Goal: Task Accomplishment & Management: Manage account settings

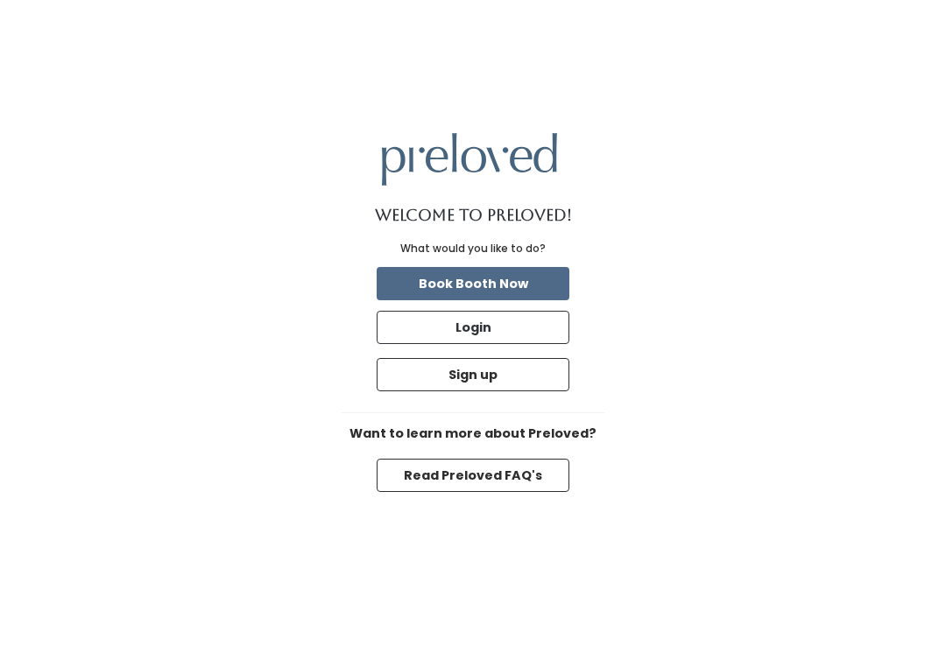
click at [419, 342] on button "Login" at bounding box center [473, 327] width 193 height 33
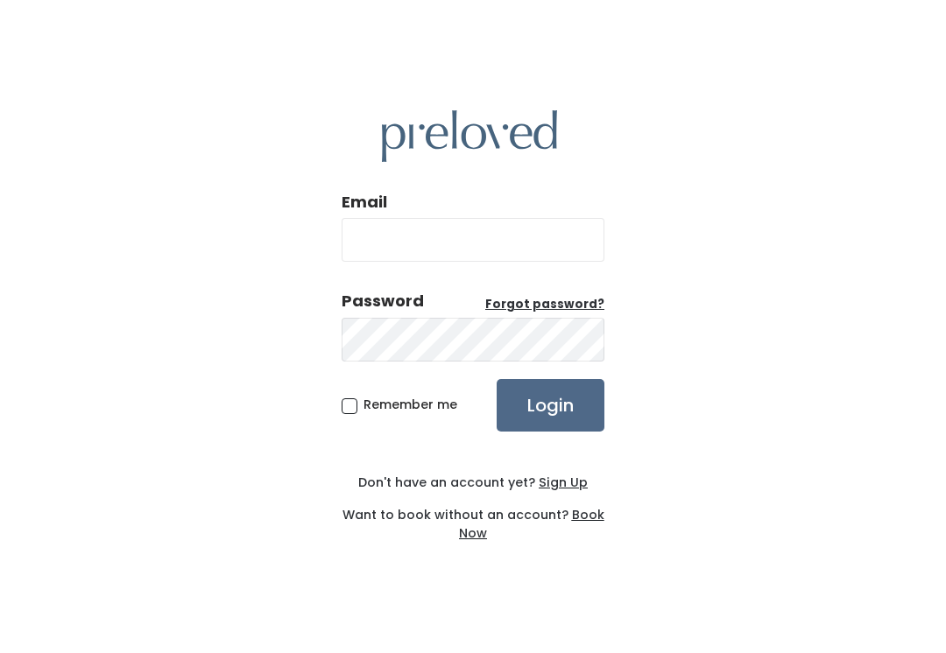
click at [403, 255] on input "Email" at bounding box center [472, 240] width 263 height 44
type input "[EMAIL_ADDRESS][DOMAIN_NAME]"
click at [550, 424] on input "Login" at bounding box center [550, 405] width 108 height 53
click at [550, 254] on input "[EMAIL_ADDRESS][DOMAIN_NAME]" at bounding box center [472, 240] width 263 height 44
click at [534, 258] on input "fiestamelanie@icloud.com" at bounding box center [472, 240] width 263 height 44
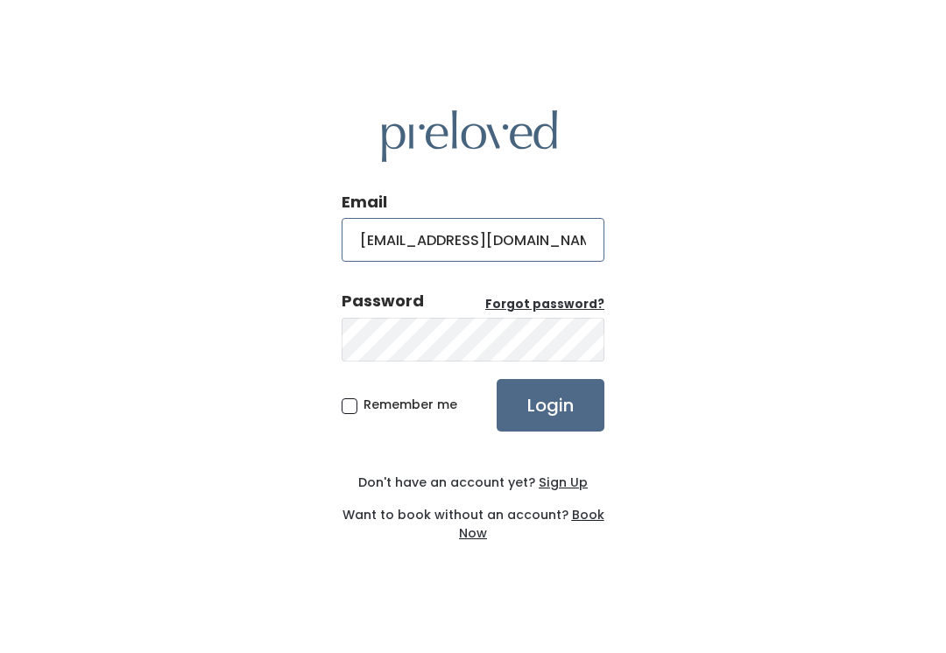
click at [554, 254] on input "fiestamelanie@icloud.com" at bounding box center [472, 240] width 263 height 44
type input "fie"
type input "provo.store@preloved.love"
click at [566, 399] on input "Login" at bounding box center [550, 405] width 108 height 53
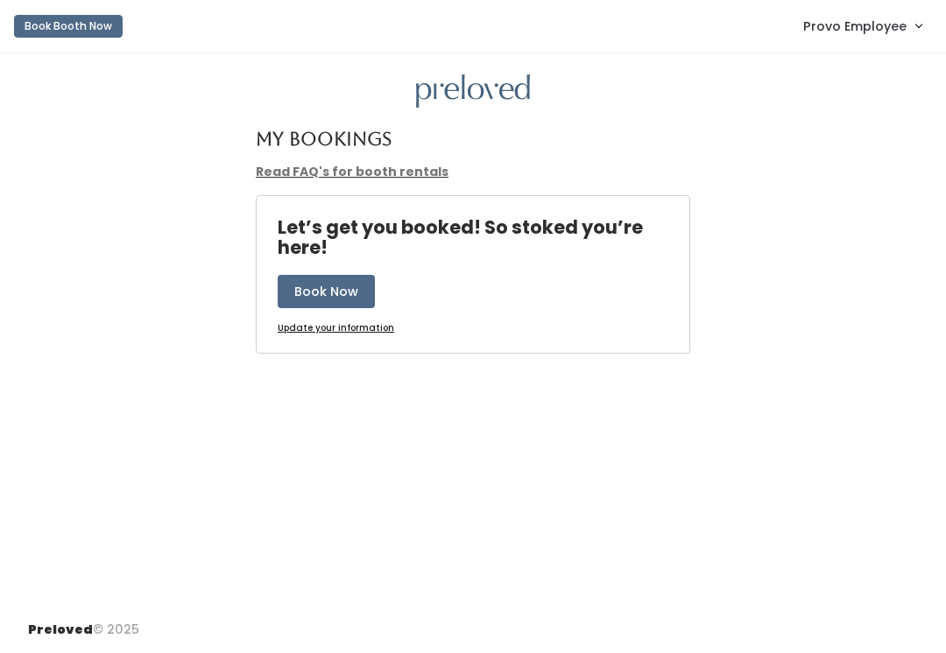
click at [880, 44] on link "Provo Employee" at bounding box center [861, 26] width 153 height 38
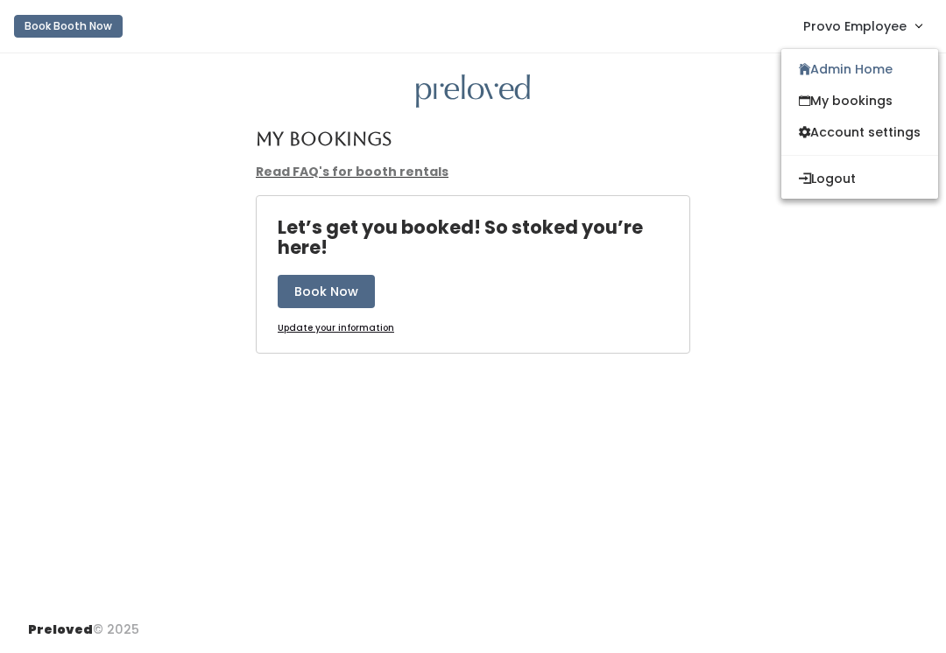
click at [880, 70] on link "Admin Home" at bounding box center [859, 69] width 157 height 32
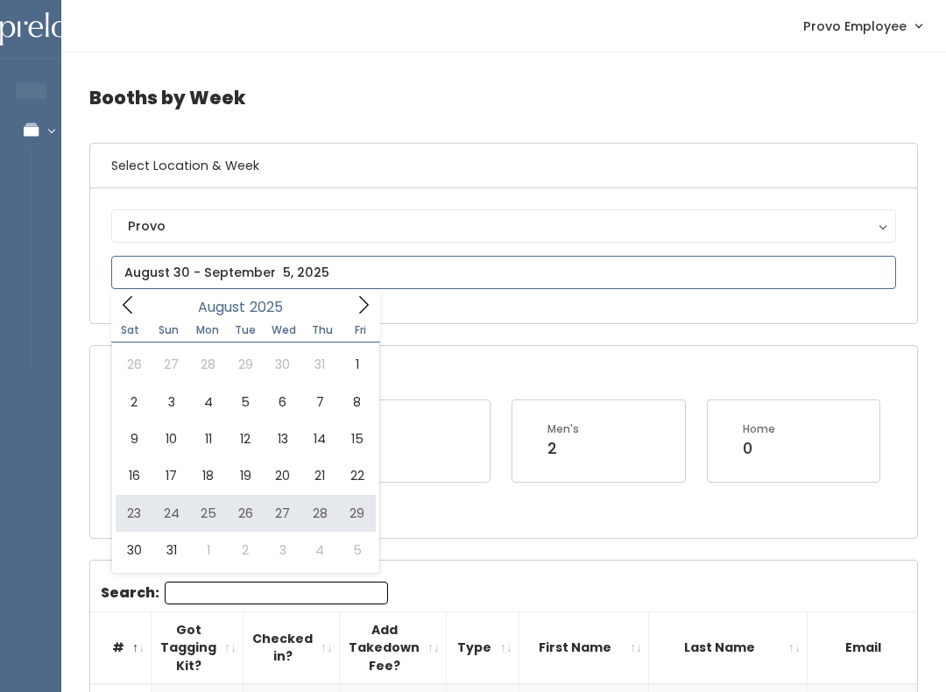
type input "August 23 to August 29"
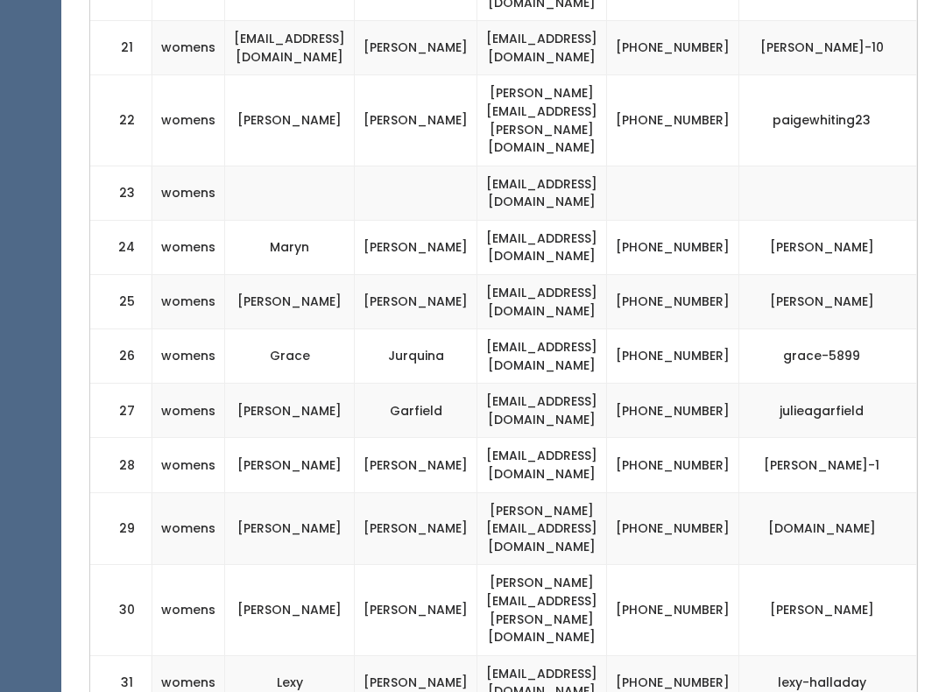
scroll to position [0, 378]
click at [691, 565] on td "[PHONE_NUMBER]" at bounding box center [673, 610] width 132 height 90
click at [707, 565] on td "[PHONE_NUMBER]" at bounding box center [673, 610] width 132 height 90
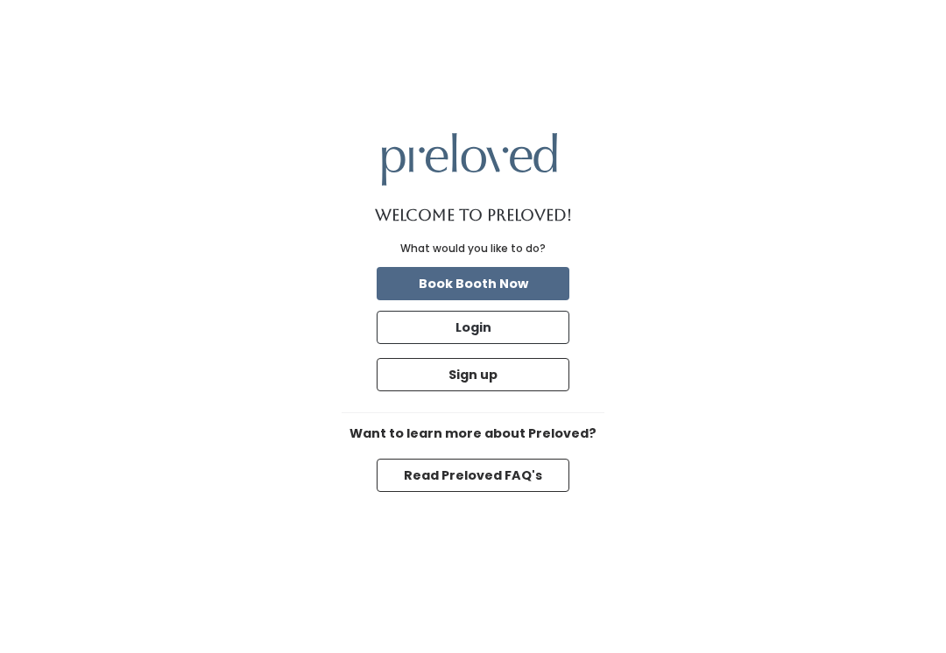
click at [529, 344] on button "Login" at bounding box center [473, 327] width 193 height 33
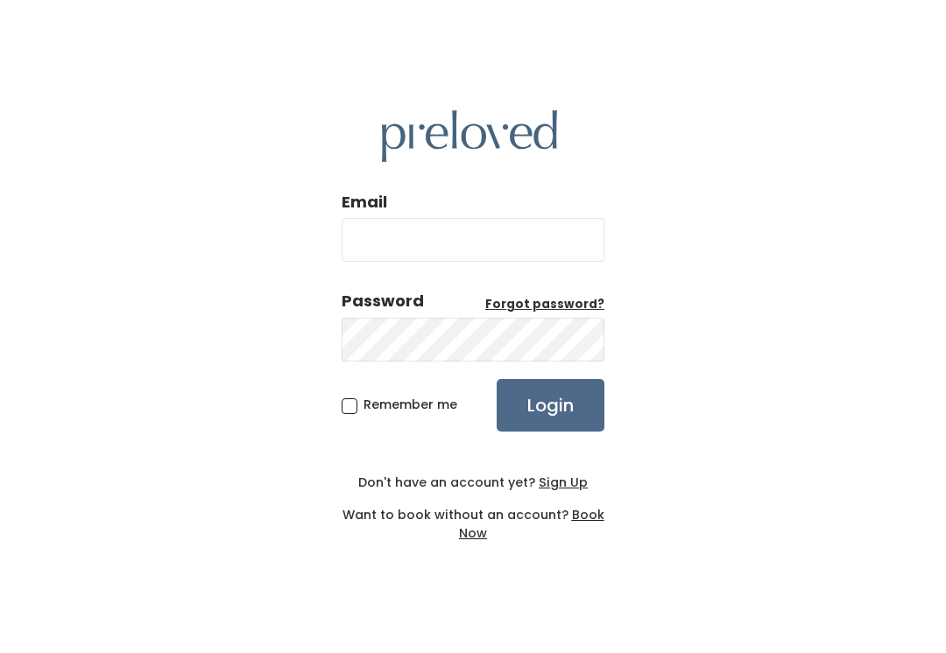
click at [550, 257] on input "Email" at bounding box center [472, 240] width 263 height 44
type input "provo.store@preloved.love"
click at [550, 424] on input "Login" at bounding box center [550, 405] width 108 height 53
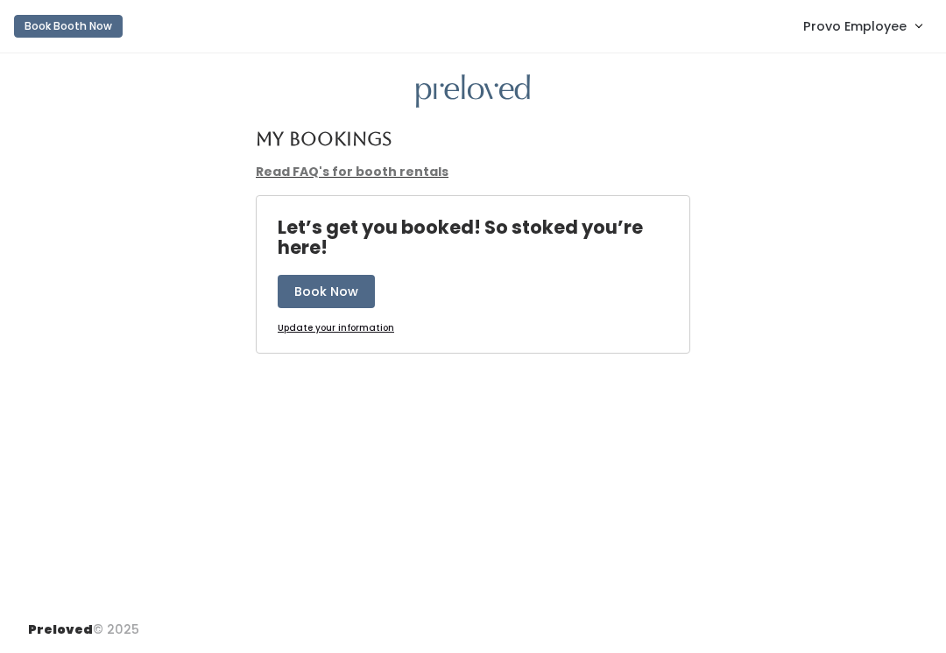
click at [888, 25] on span "Provo Employee" at bounding box center [854, 26] width 103 height 19
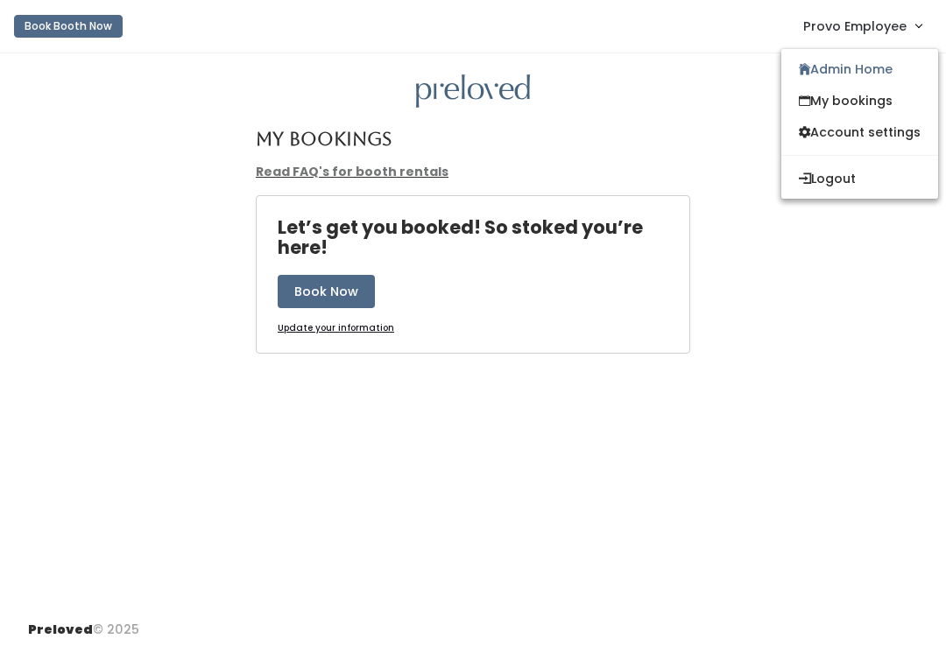
click at [880, 67] on link "Admin Home" at bounding box center [859, 69] width 157 height 32
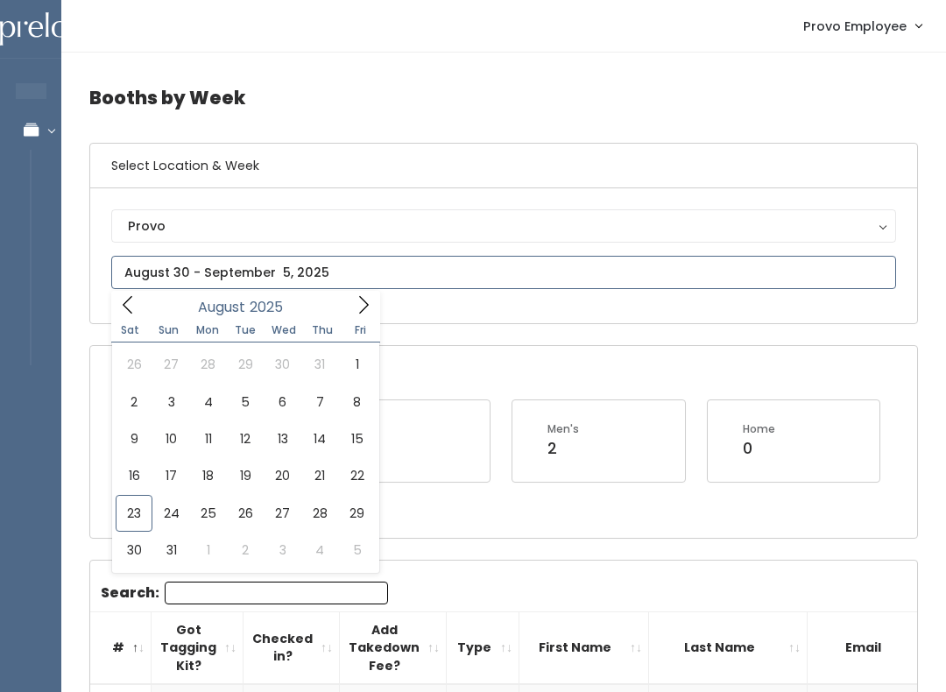
type input "August 23 to August 29"
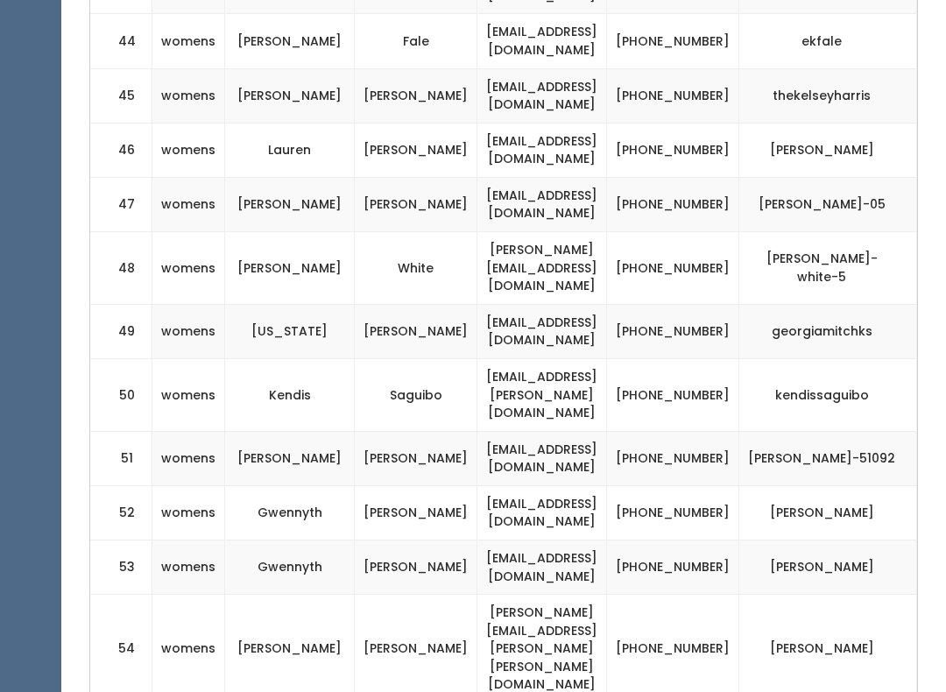
scroll to position [0, 378]
